Goal: Information Seeking & Learning: Learn about a topic

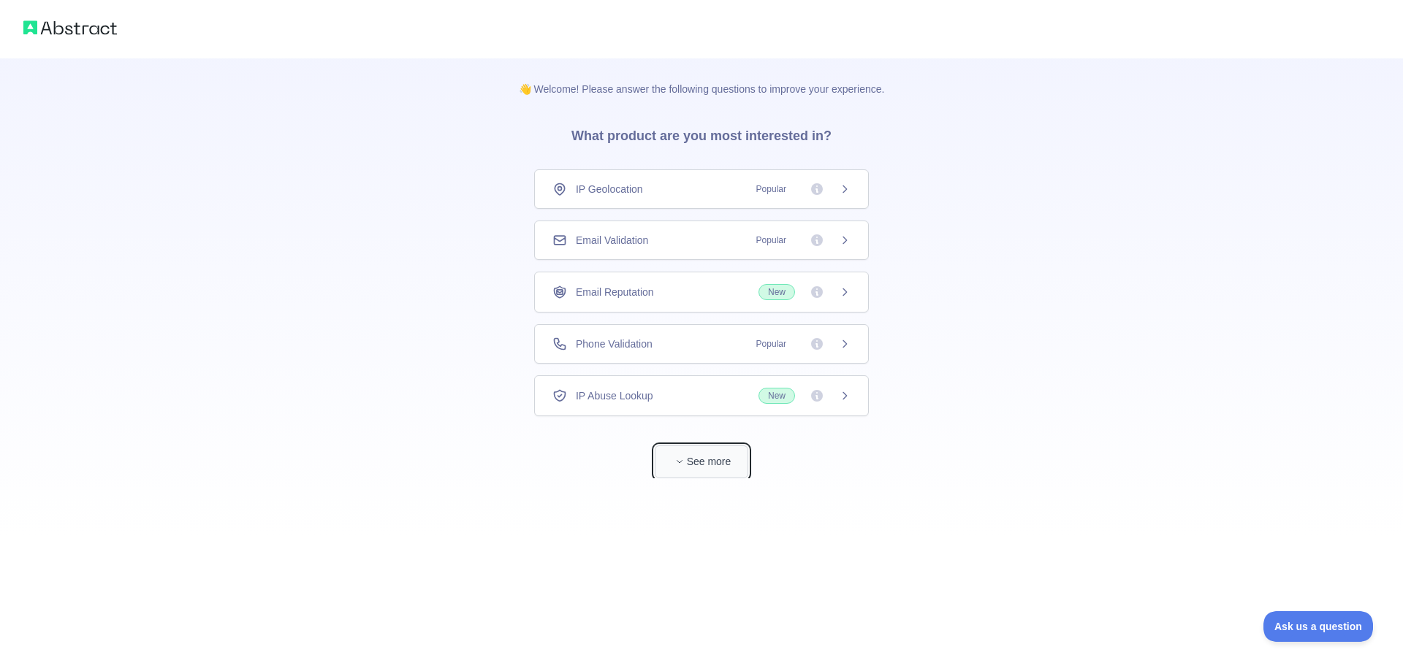
click at [721, 465] on button "See more" at bounding box center [702, 462] width 94 height 33
click at [835, 237] on icon at bounding box center [839, 241] width 12 height 12
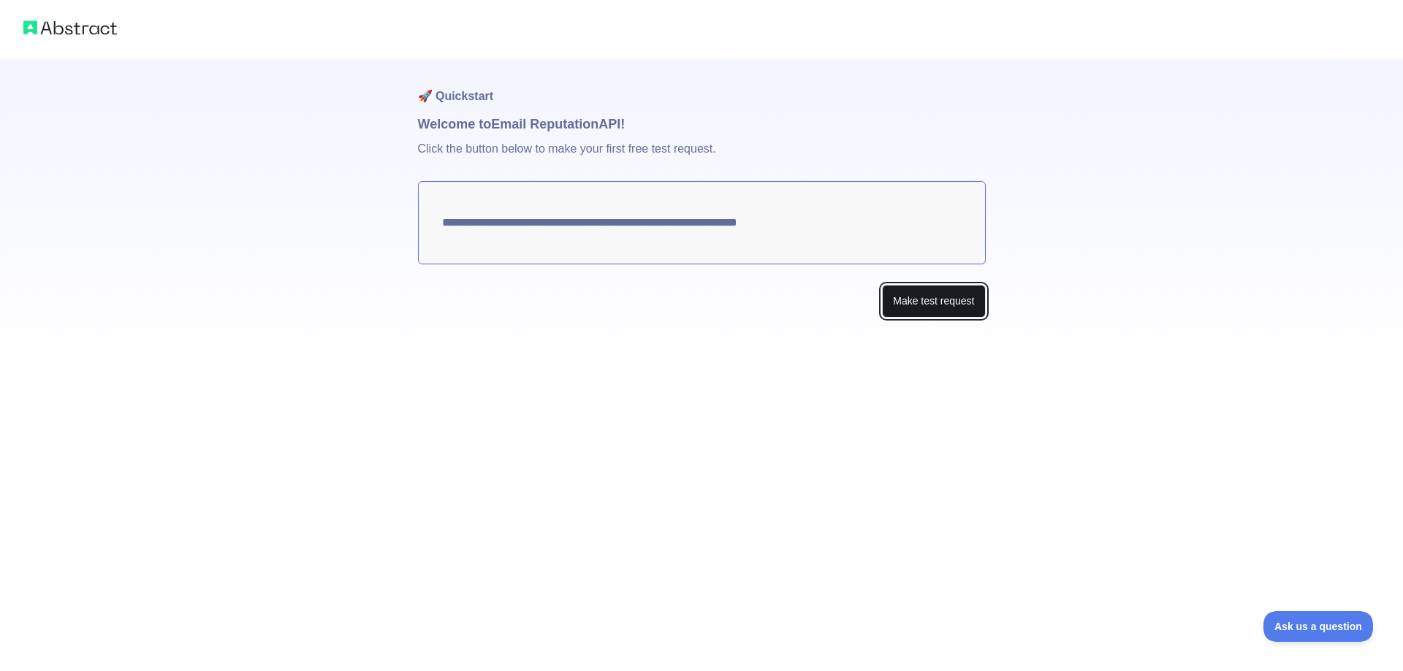
click at [942, 302] on button "Make test request" at bounding box center [933, 301] width 103 height 33
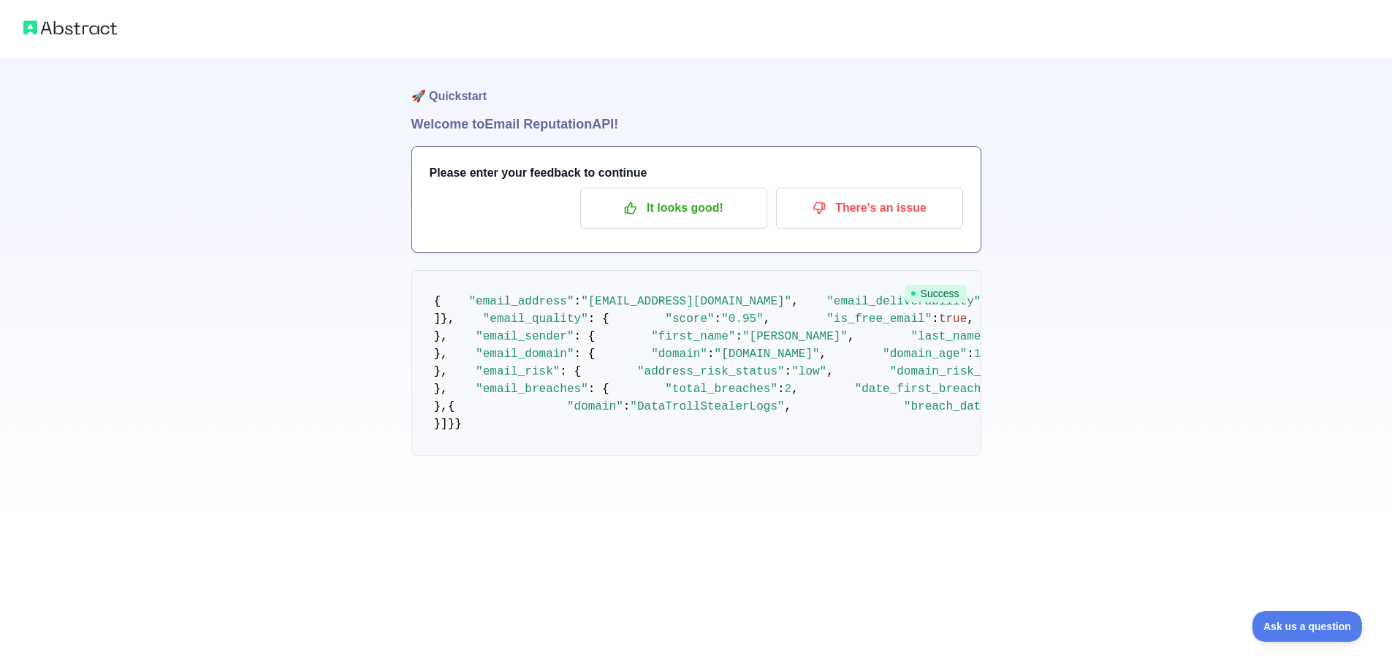
drag, startPoint x: 416, startPoint y: 126, endPoint x: 641, endPoint y: 122, distance: 224.3
click at [641, 122] on h1 "Welcome to Email Reputation API!" at bounding box center [696, 124] width 570 height 20
click at [66, 27] on img at bounding box center [70, 28] width 94 height 20
click at [541, 114] on h1 "Welcome to Email Reputation API!" at bounding box center [696, 124] width 570 height 20
click at [699, 210] on p "It looks good!" at bounding box center [673, 208] width 165 height 25
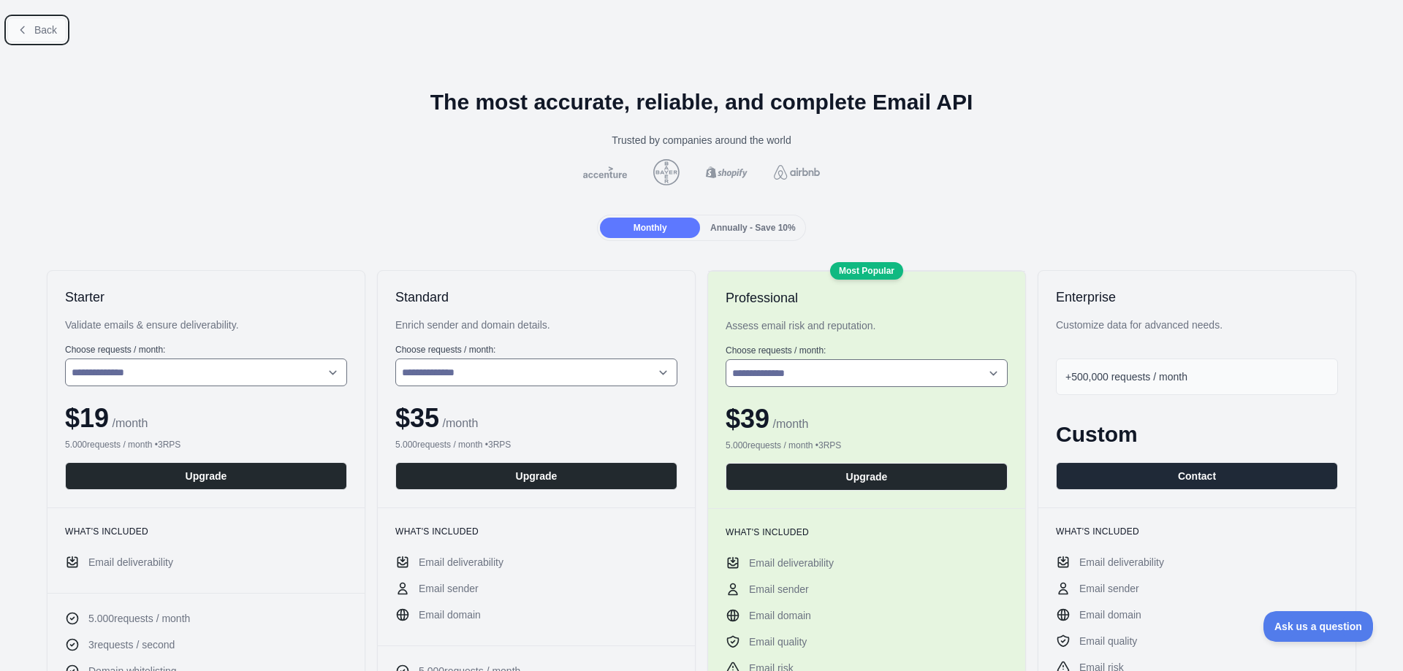
click at [39, 31] on span "Back" at bounding box center [45, 30] width 23 height 12
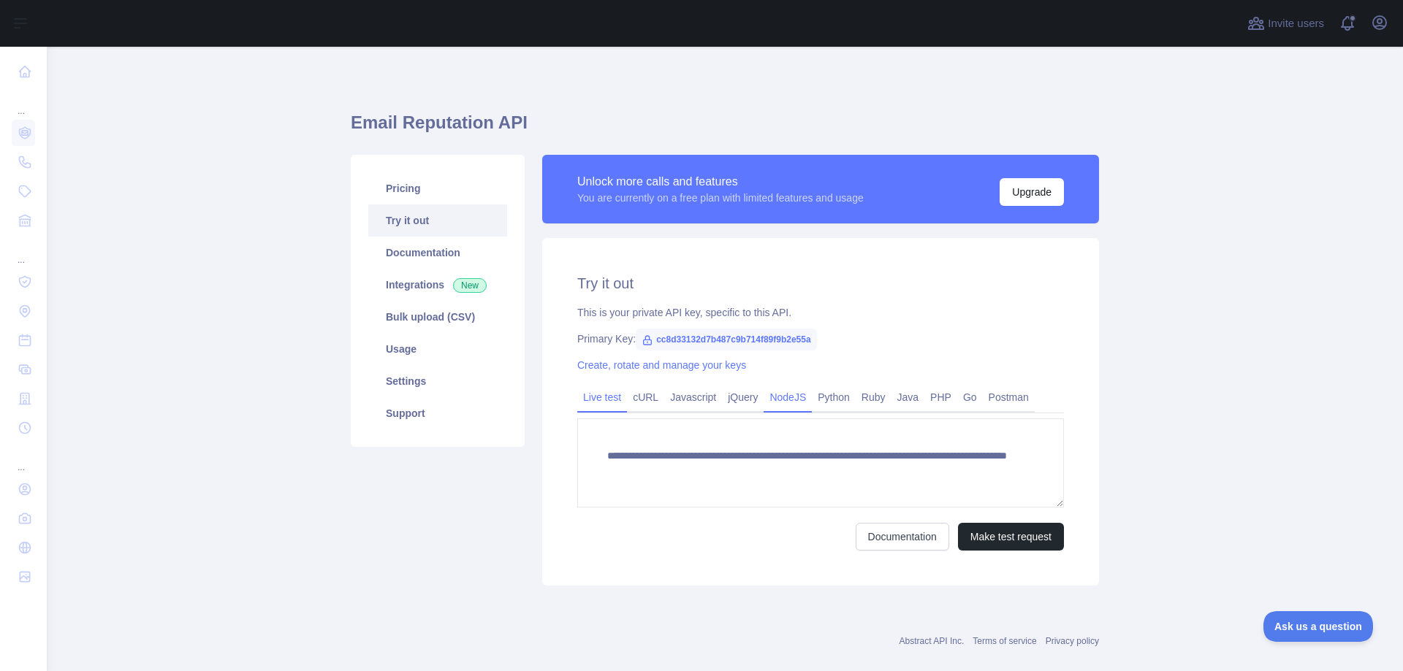
click at [775, 404] on link "NodeJS" at bounding box center [787, 397] width 48 height 23
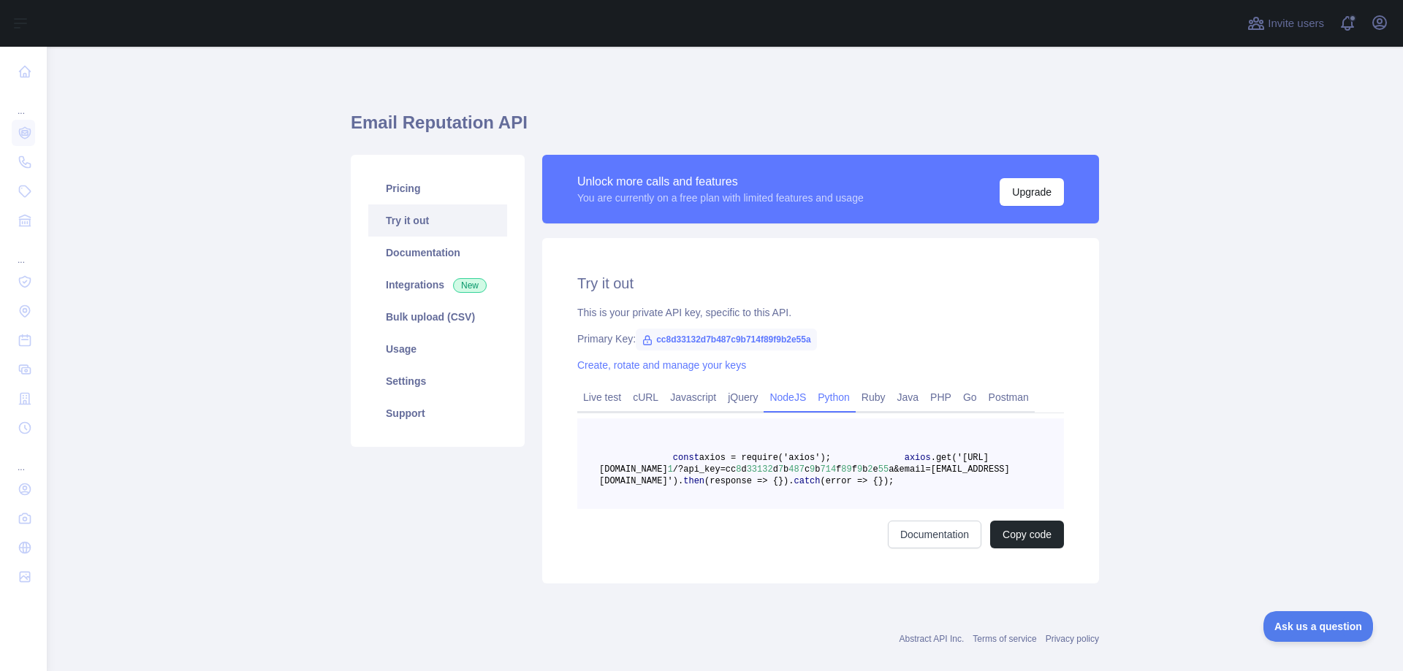
click at [829, 403] on link "Python" at bounding box center [834, 397] width 44 height 23
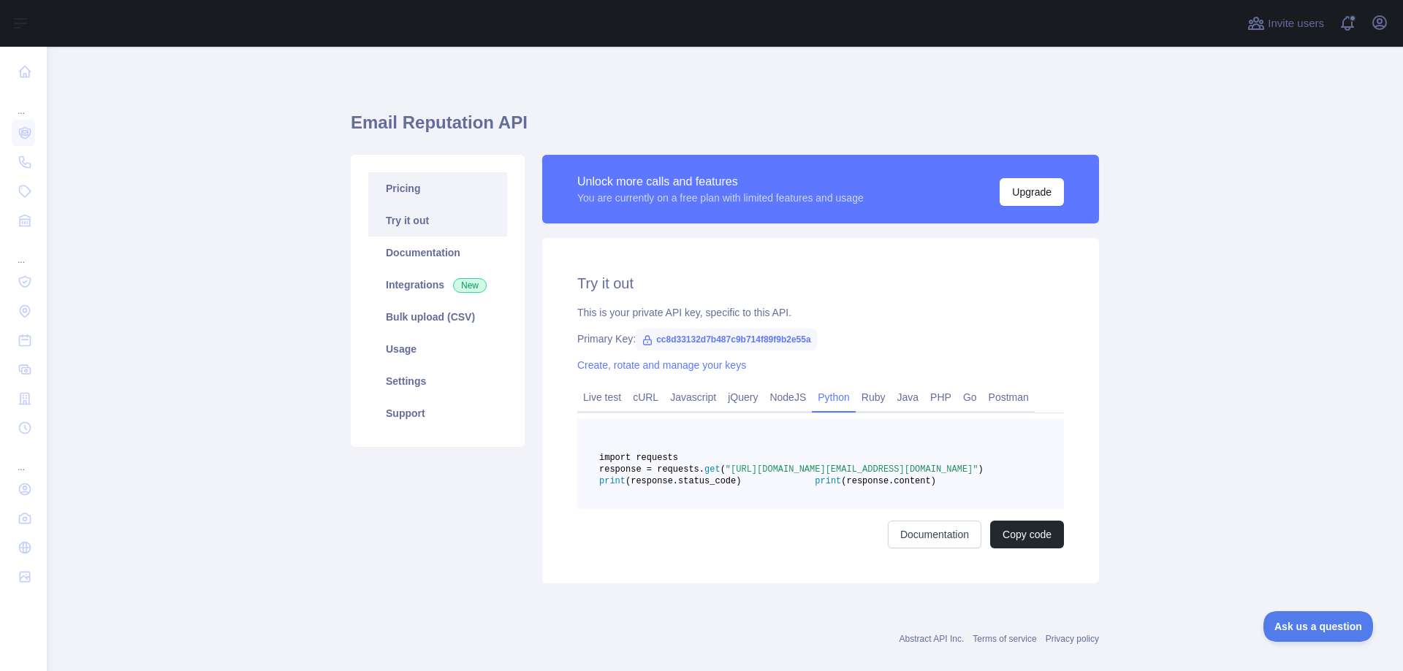
click at [402, 188] on link "Pricing" at bounding box center [437, 188] width 139 height 32
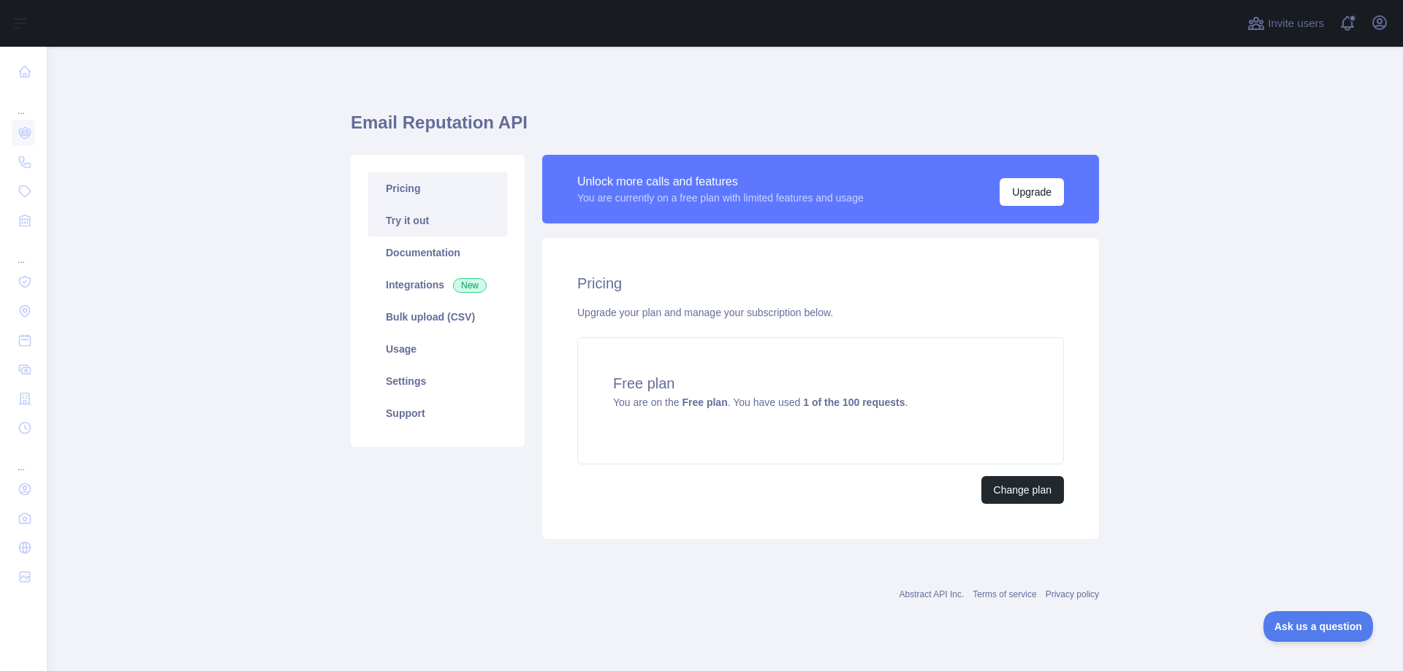
click at [429, 230] on link "Try it out" at bounding box center [437, 221] width 139 height 32
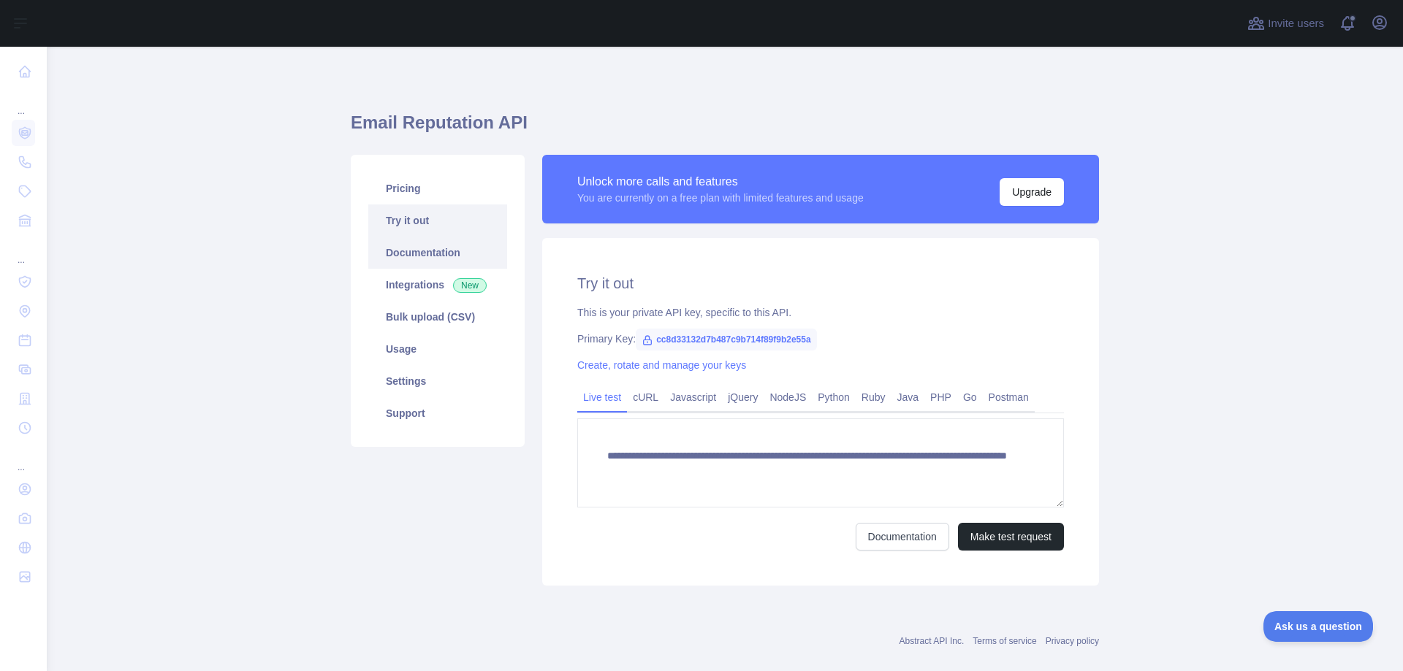
click at [419, 254] on link "Documentation" at bounding box center [437, 253] width 139 height 32
click at [401, 293] on link "Integrations New" at bounding box center [437, 285] width 139 height 32
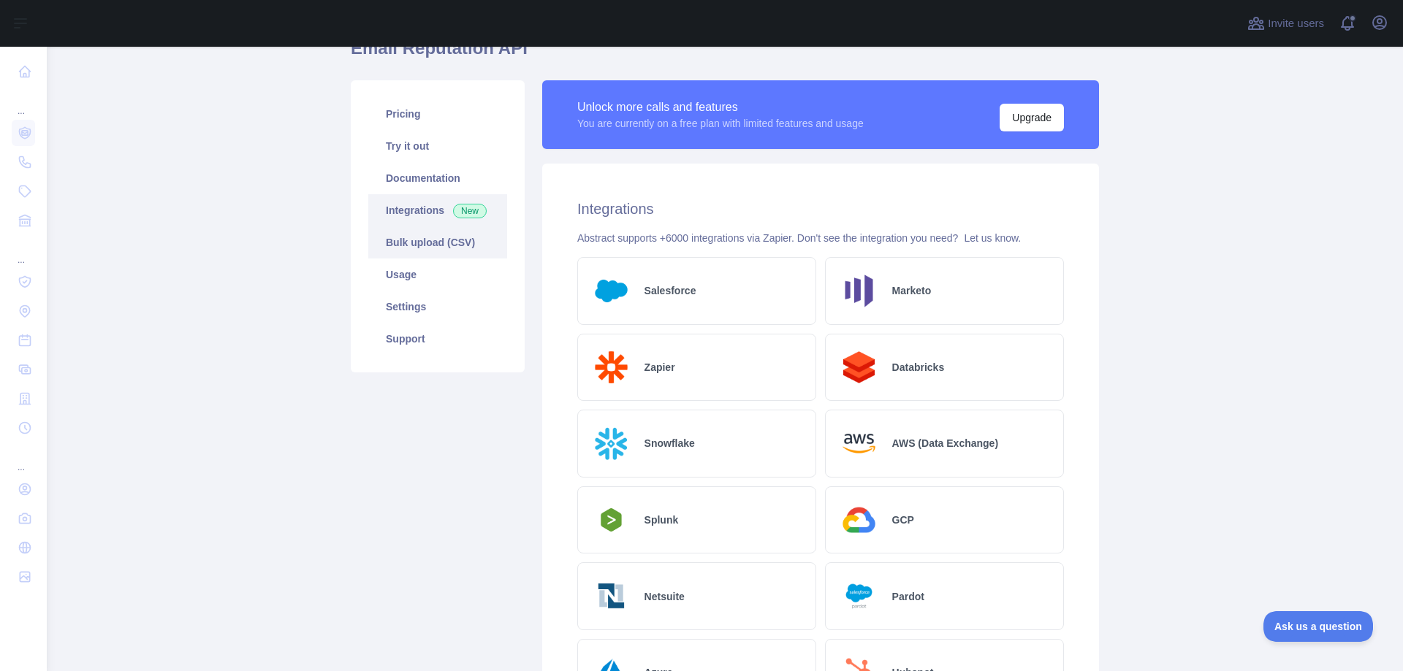
scroll to position [74, 0]
click at [430, 246] on link "Bulk upload (CSV)" at bounding box center [437, 243] width 139 height 32
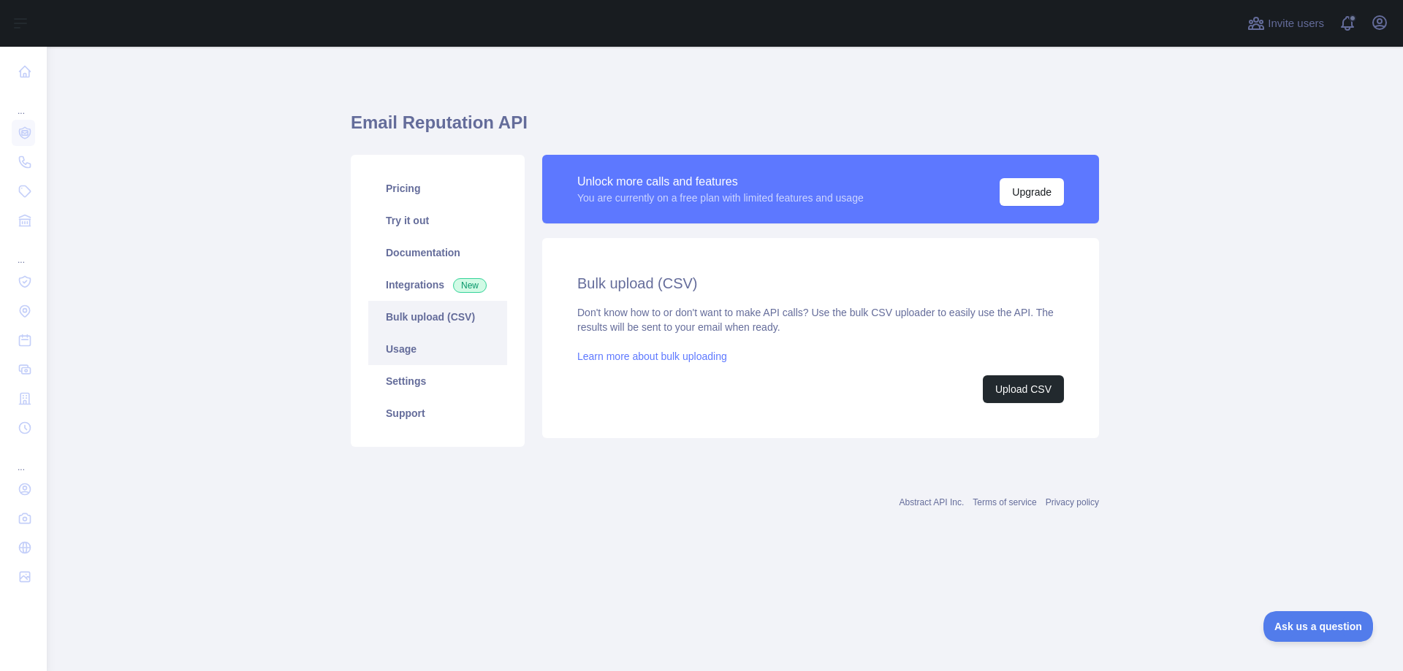
click at [399, 346] on link "Usage" at bounding box center [437, 349] width 139 height 32
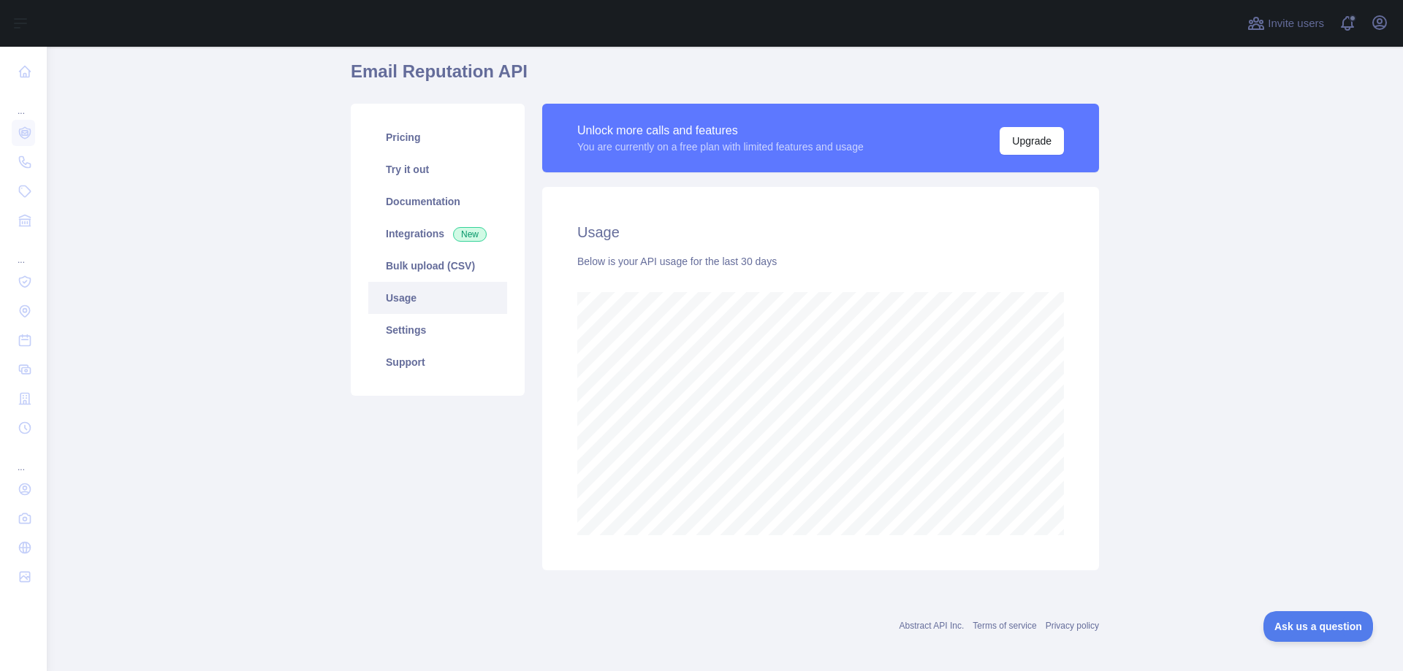
scroll to position [58, 0]
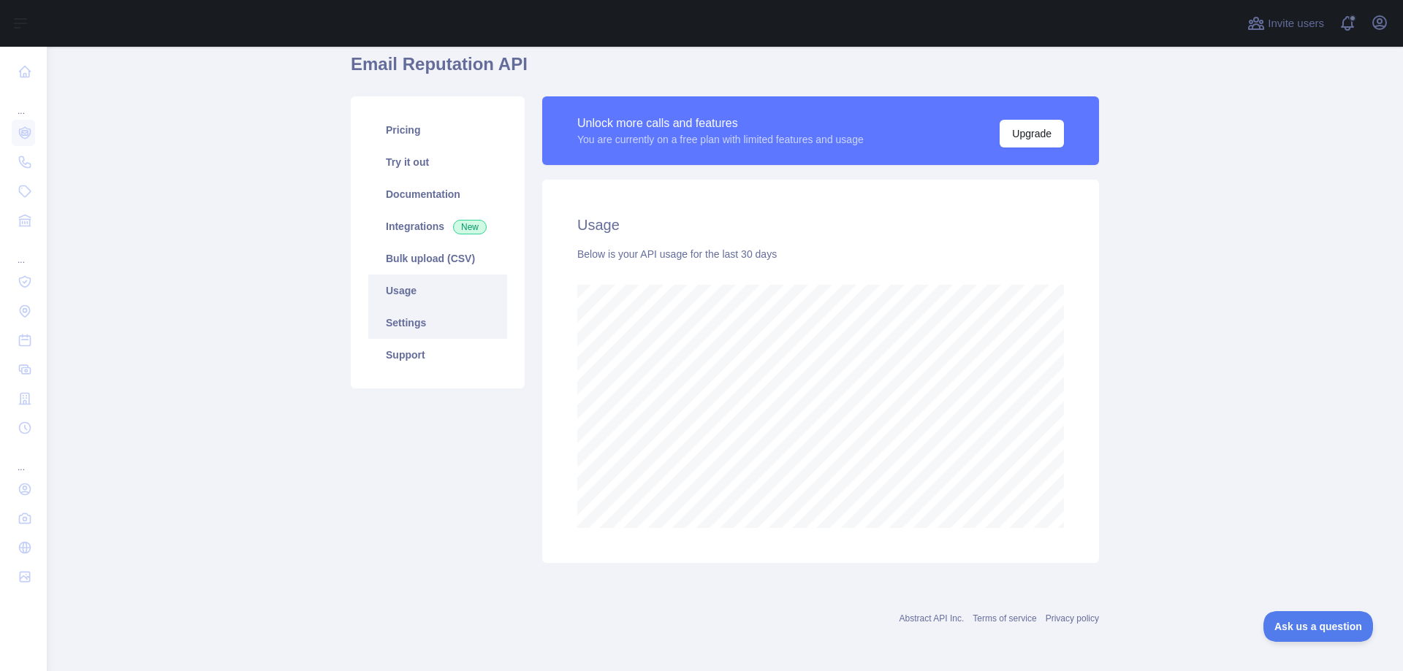
click at [416, 324] on link "Settings" at bounding box center [437, 323] width 139 height 32
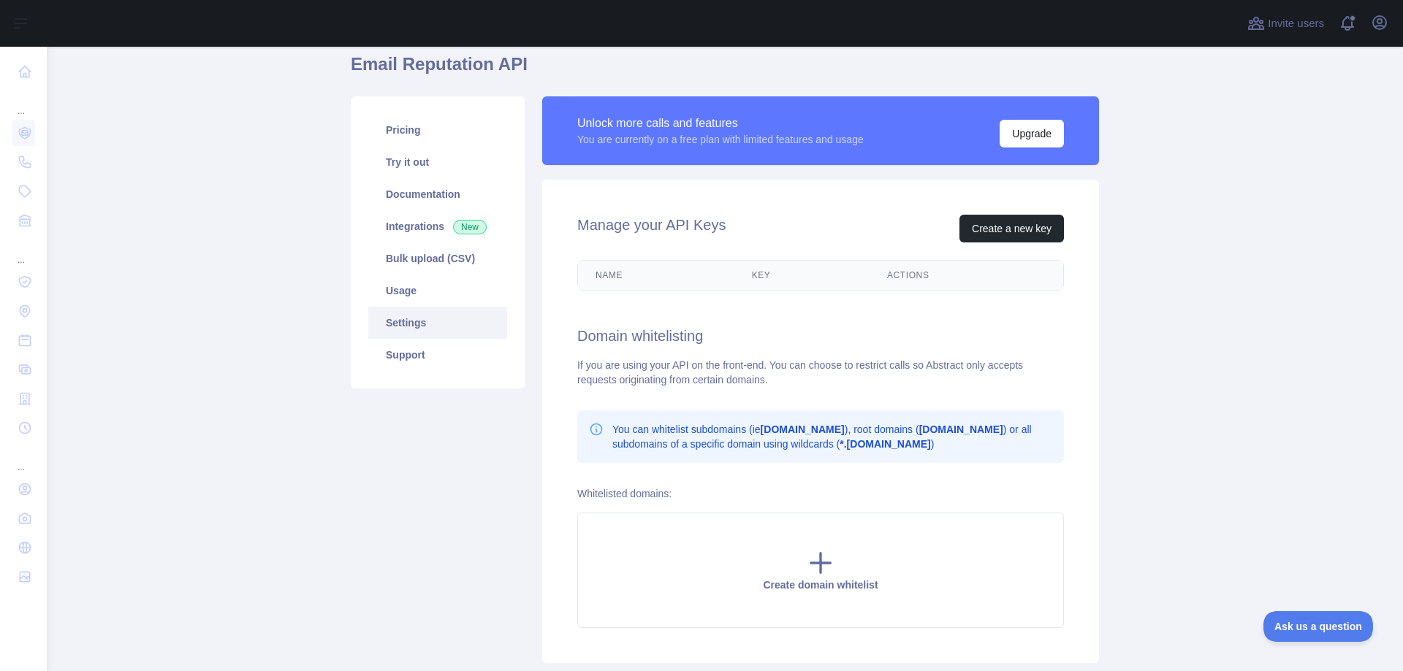
click at [759, 273] on th "Key" at bounding box center [801, 275] width 135 height 29
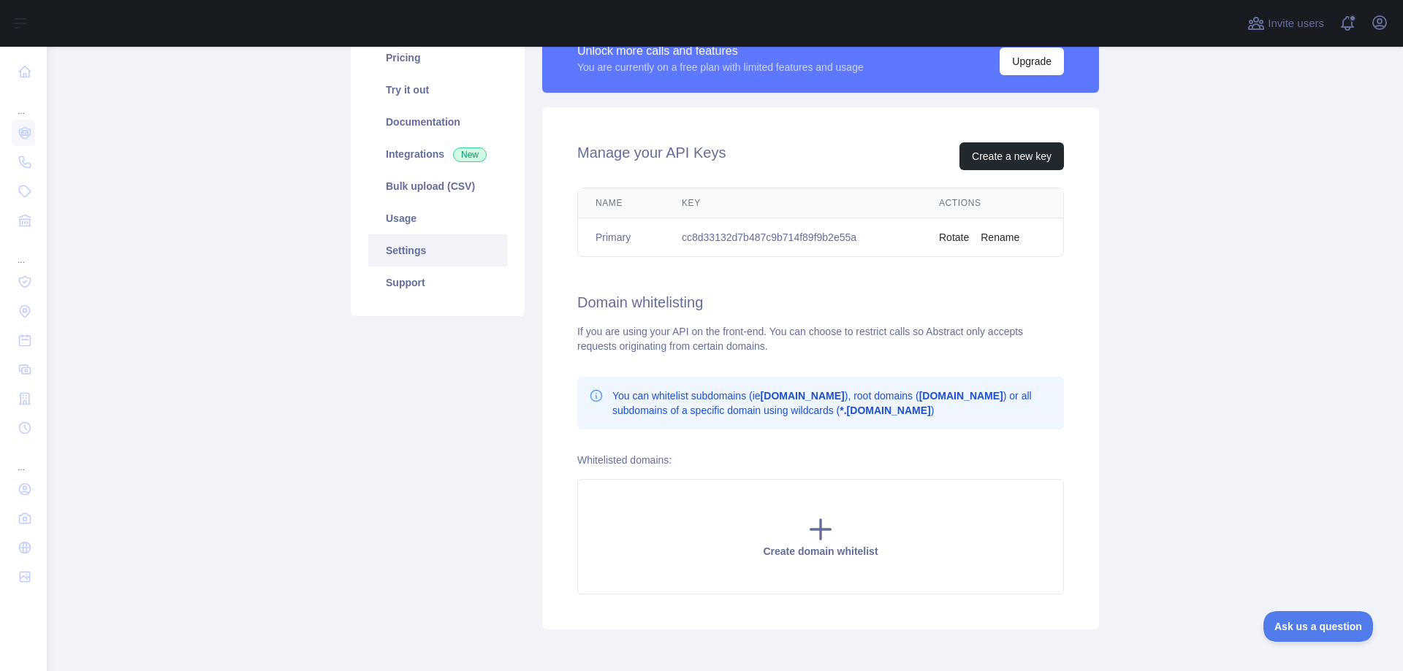
scroll to position [132, 0]
drag, startPoint x: 566, startPoint y: 303, endPoint x: 615, endPoint y: 332, distance: 56.6
click at [738, 293] on div "Manage your API Keys Create a new key Name Key Actions Primary cc8d33132d7b487c…" at bounding box center [820, 368] width 557 height 522
drag, startPoint x: 615, startPoint y: 332, endPoint x: 596, endPoint y: 338, distance: 19.7
click at [612, 333] on div "If you are using your API on the front-end. You can choose to restrict calls so…" at bounding box center [820, 338] width 487 height 29
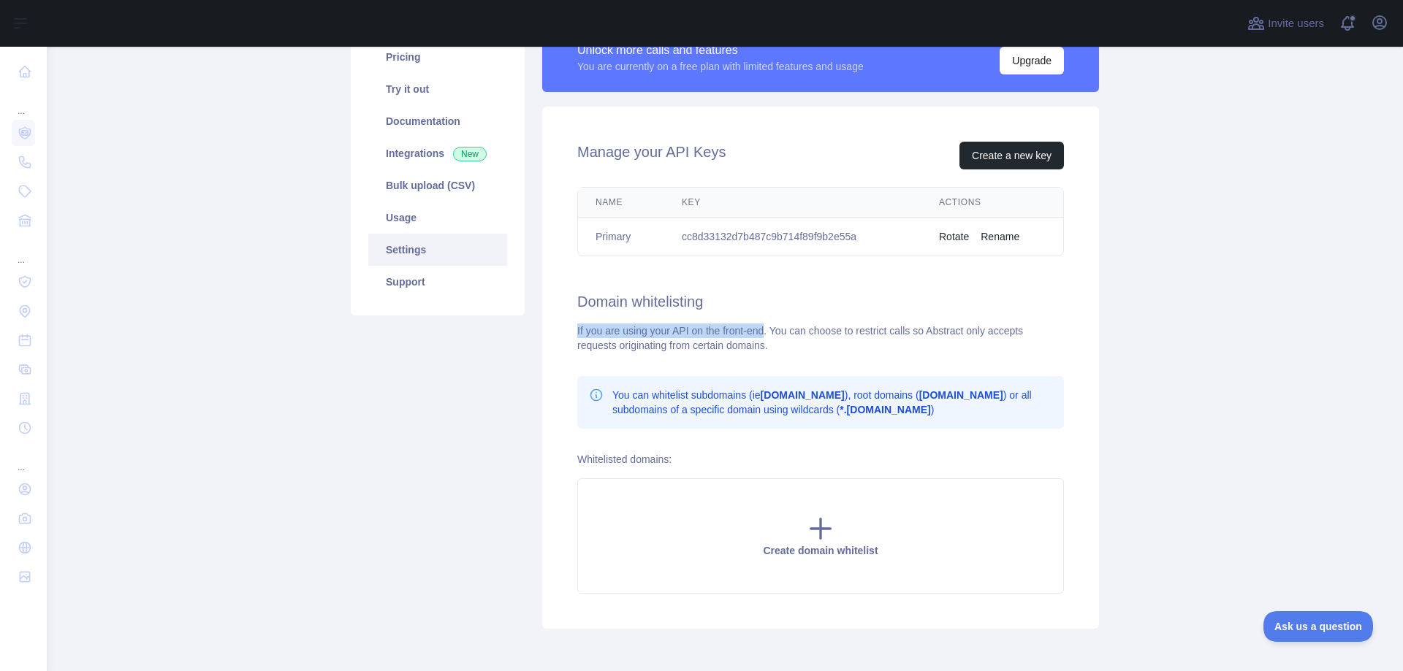
drag, startPoint x: 758, startPoint y: 330, endPoint x: 566, endPoint y: 332, distance: 192.2
click at [566, 332] on div "Manage your API Keys Create a new key Name Key Actions Primary cc8d33132d7b487c…" at bounding box center [820, 368] width 557 height 522
drag, startPoint x: 820, startPoint y: 329, endPoint x: 997, endPoint y: 338, distance: 177.0
click at [1054, 325] on div "If you are using your API on the front-end. You can choose to restrict calls so…" at bounding box center [820, 338] width 487 height 29
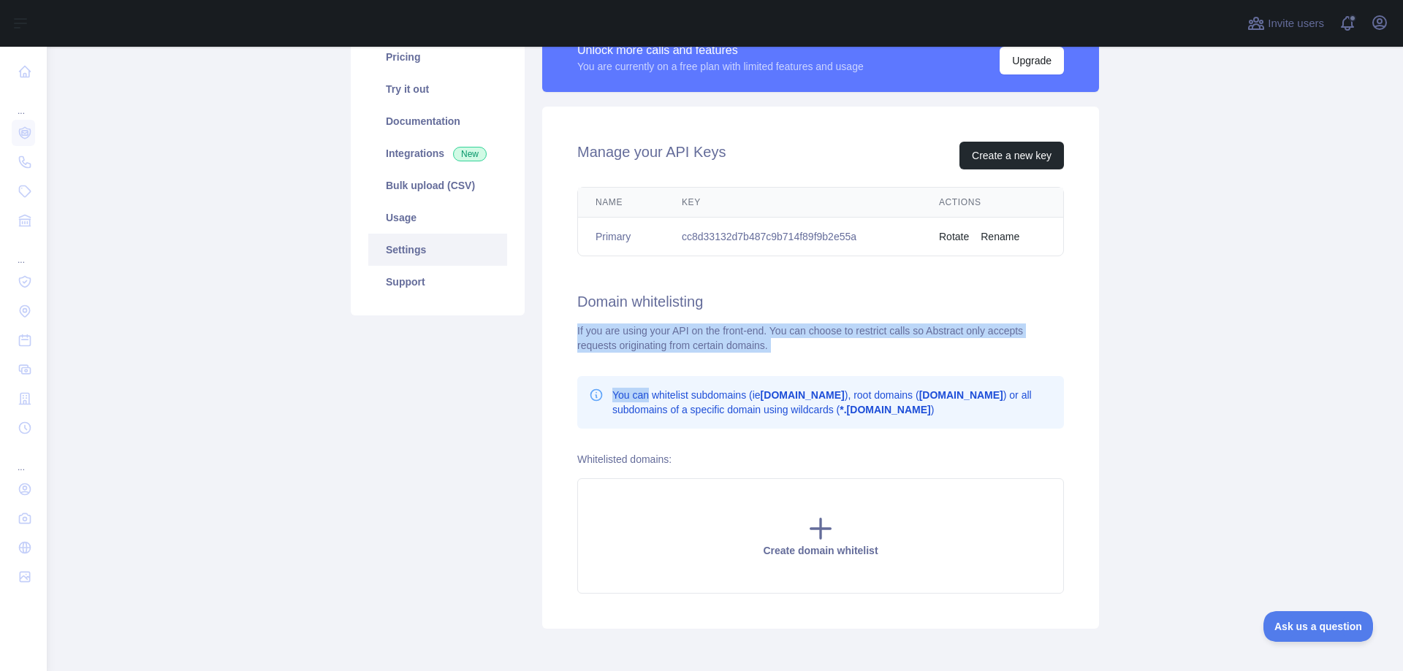
drag, startPoint x: 639, startPoint y: 354, endPoint x: 794, endPoint y: 346, distance: 155.1
click at [772, 341] on div "Manage your API Keys Create a new key Name Key Actions Primary cc8d33132d7b487c…" at bounding box center [820, 368] width 557 height 522
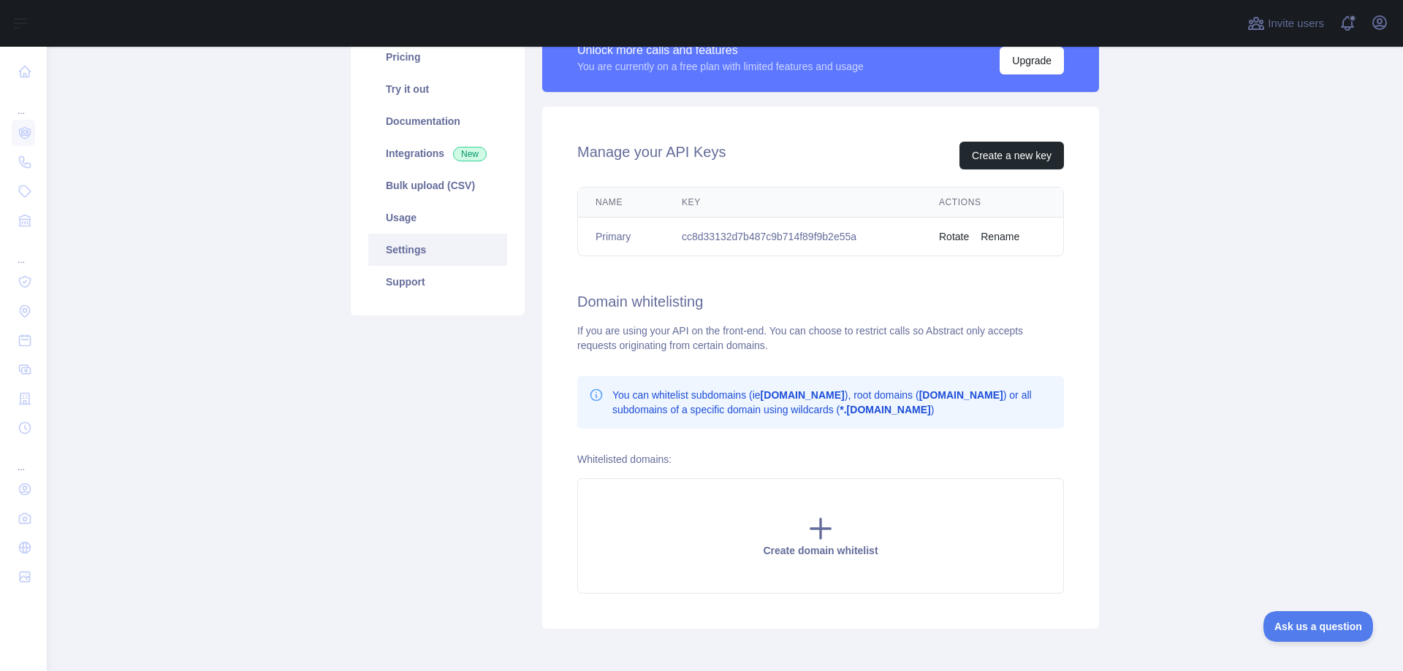
click at [1129, 392] on main "Email Reputation API Pricing Try it out Documentation Integrations New Bulk upl…" at bounding box center [725, 359] width 1356 height 625
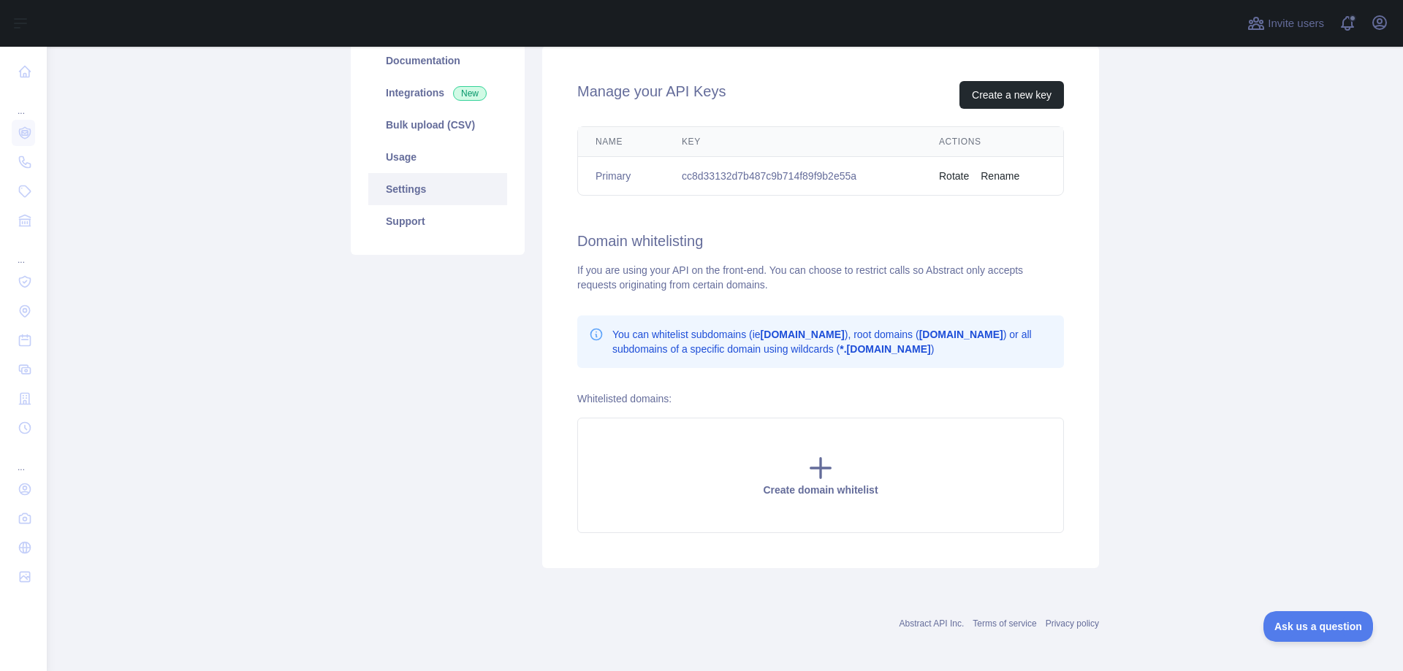
scroll to position [197, 0]
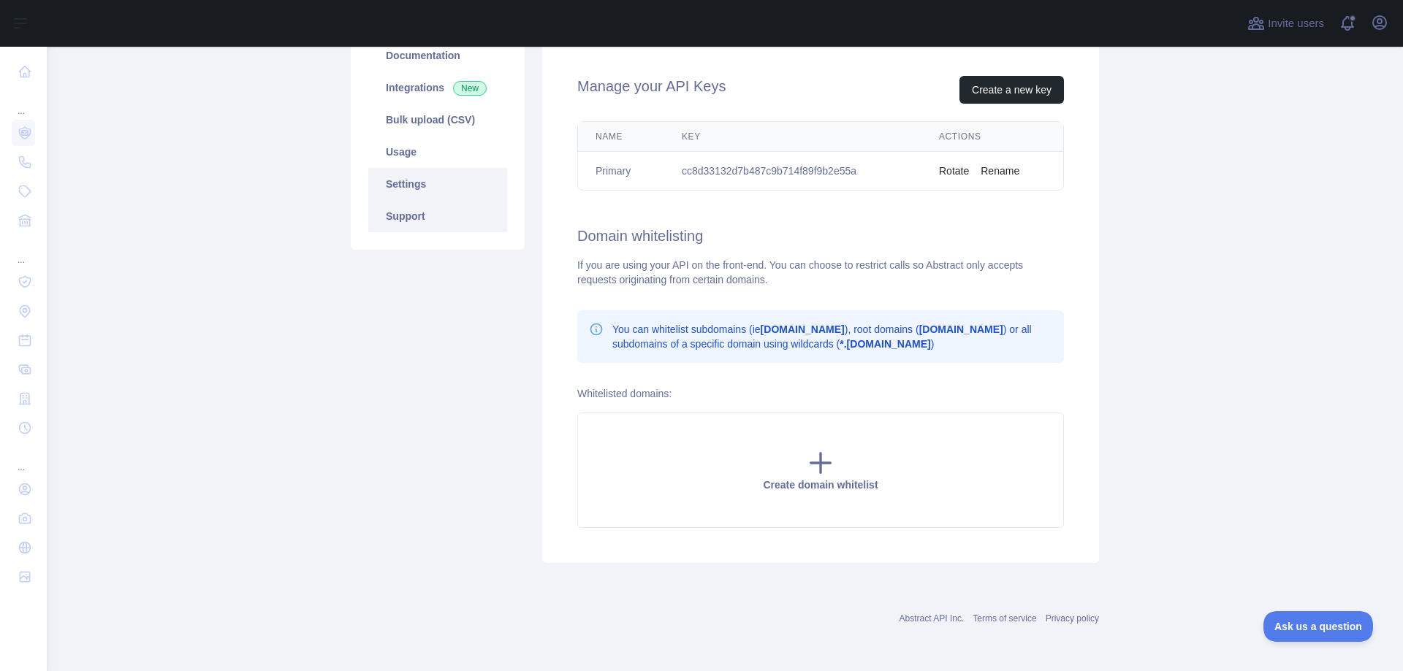
click at [430, 219] on link "Support" at bounding box center [437, 216] width 139 height 32
